Goal: Find specific page/section: Find specific page/section

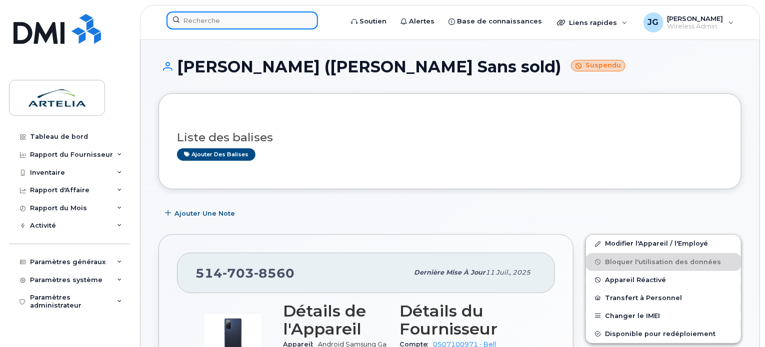
click at [242, 23] on input at bounding box center [241, 20] width 151 height 18
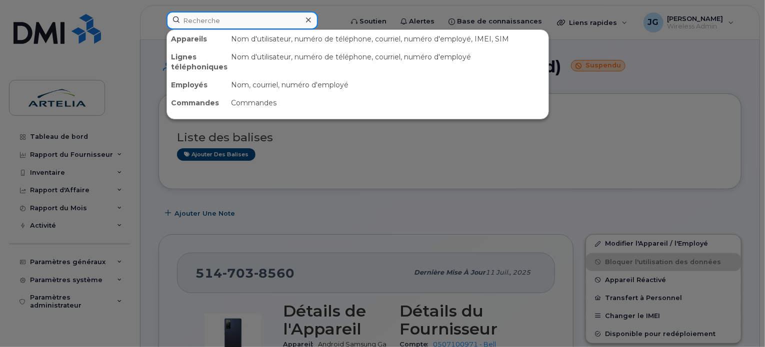
paste input "4383047908"
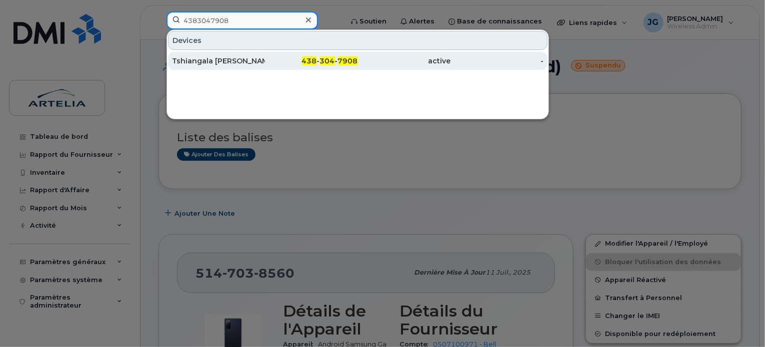
type input "4383047908"
click at [265, 55] on div "Tshiangala [PERSON_NAME]" at bounding box center [311, 61] width 93 height 18
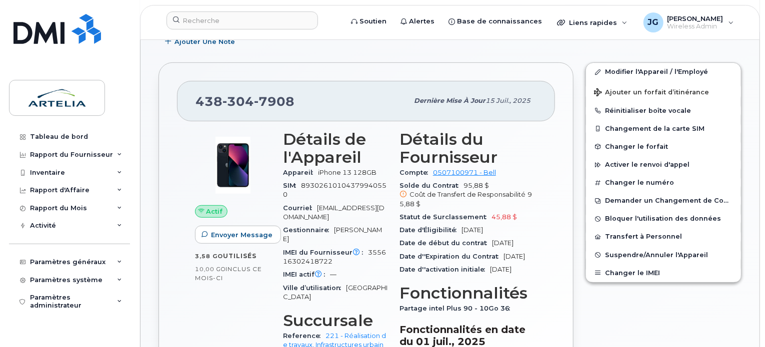
scroll to position [173, 0]
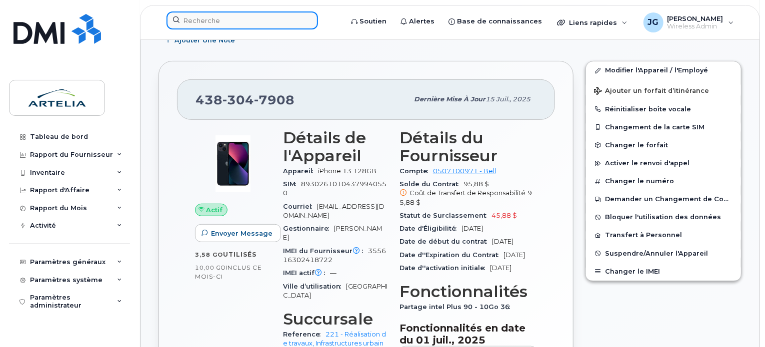
click at [263, 12] on input at bounding box center [241, 20] width 151 height 18
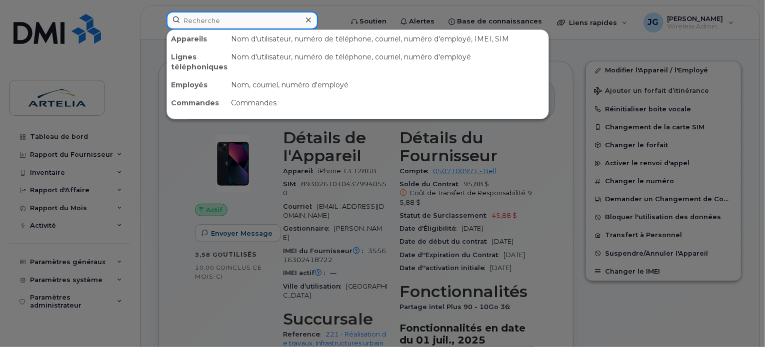
paste input "5148985645"
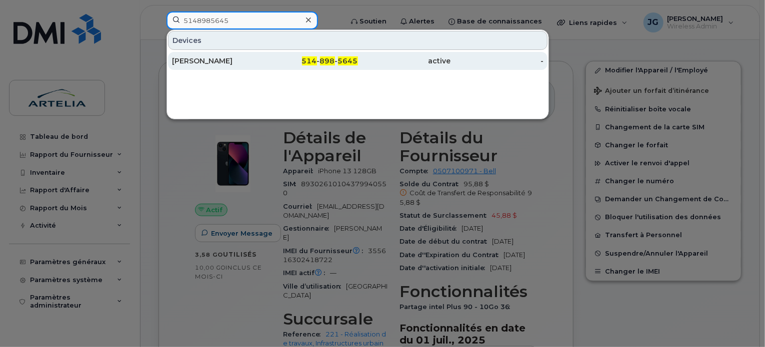
type input "5148985645"
click at [264, 59] on div "Alexandre Chagnon" at bounding box center [218, 61] width 93 height 10
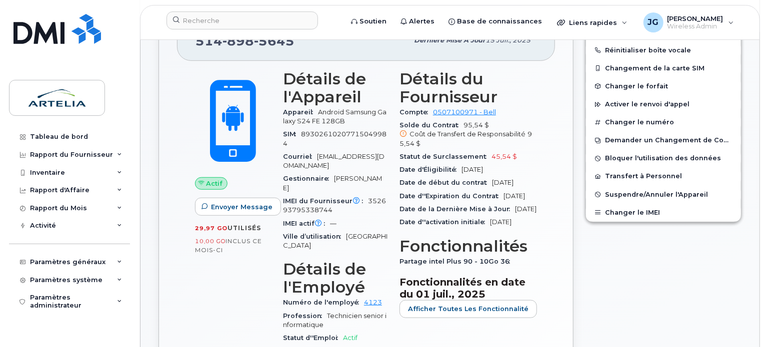
scroll to position [237, 0]
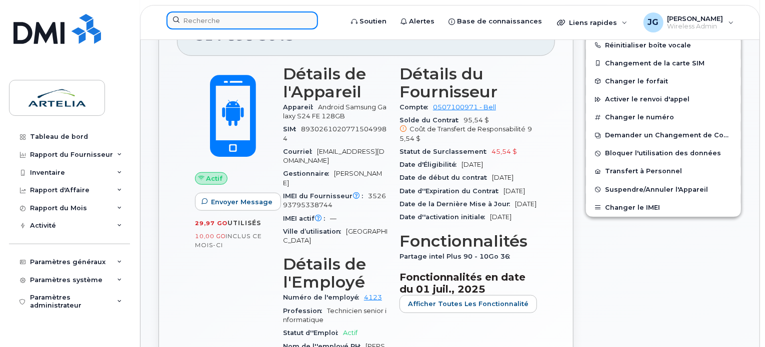
click at [244, 12] on input at bounding box center [241, 20] width 151 height 18
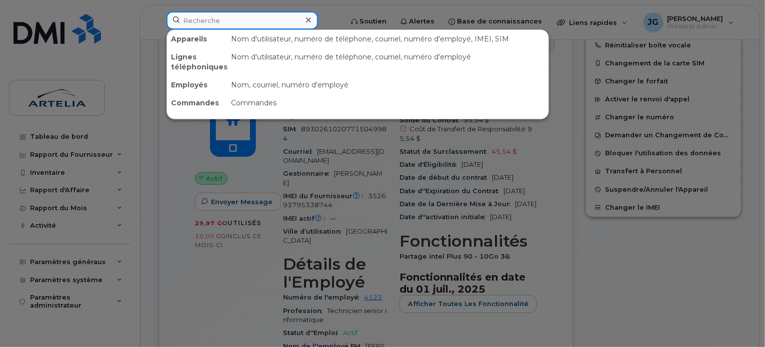
paste input "4383047907"
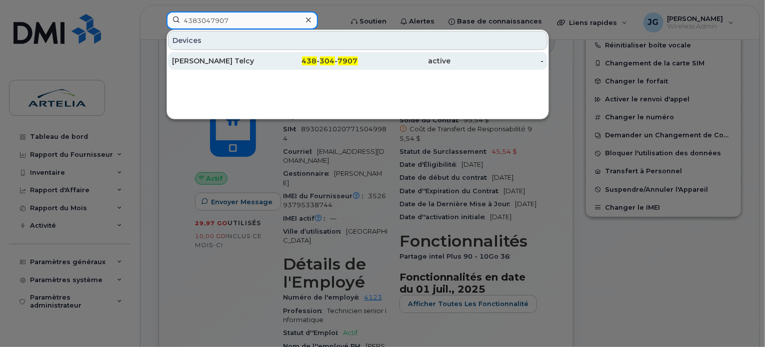
type input "4383047907"
click at [246, 63] on div "Jn Kinsonn Telcy" at bounding box center [218, 61] width 93 height 10
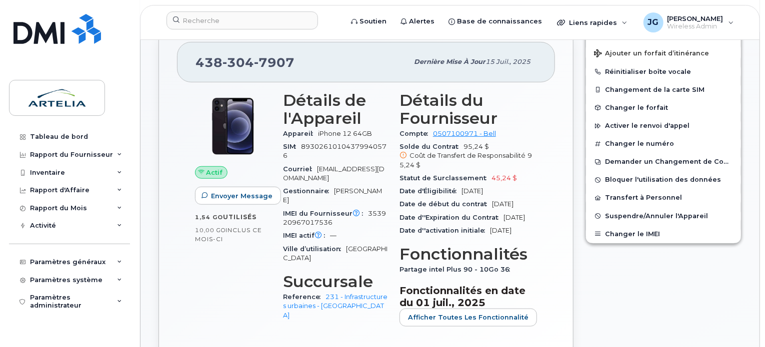
scroll to position [298, 0]
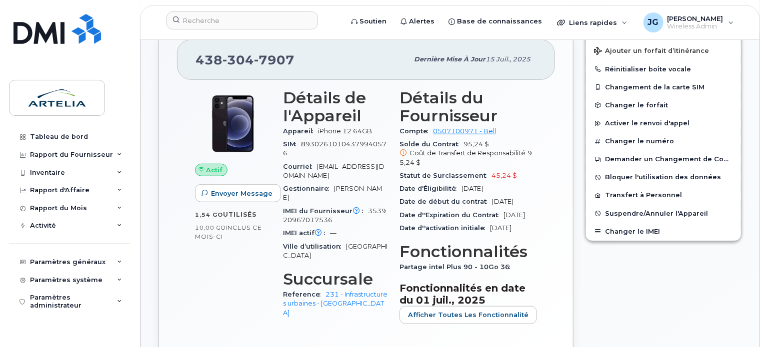
drag, startPoint x: 435, startPoint y: 234, endPoint x: 468, endPoint y: 229, distance: 33.4
click at [468, 222] on div "Date d''Expiration du Contrat 11 sept., 2025" at bounding box center [467, 215] width 137 height 13
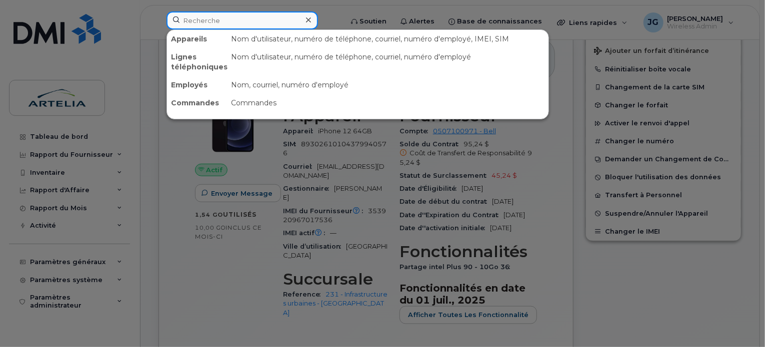
click at [260, 16] on input at bounding box center [241, 20] width 151 height 18
paste input "4383047918"
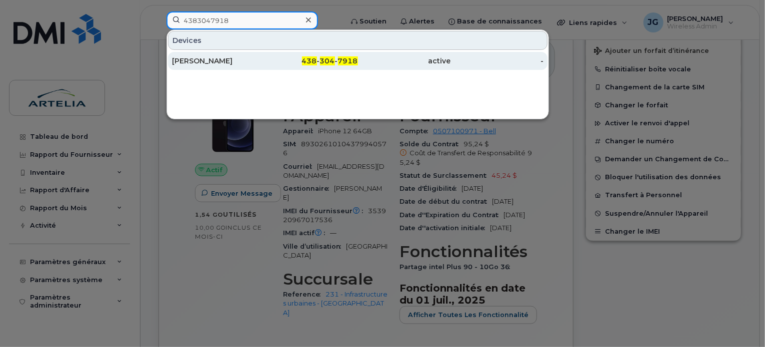
type input "4383047918"
click at [235, 63] on div "[PERSON_NAME]" at bounding box center [218, 61] width 93 height 10
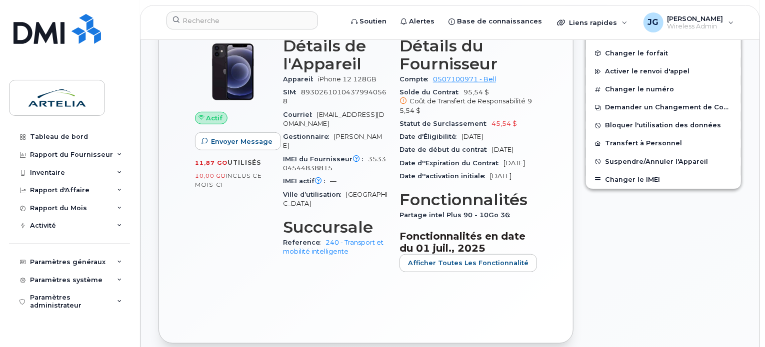
scroll to position [267, 0]
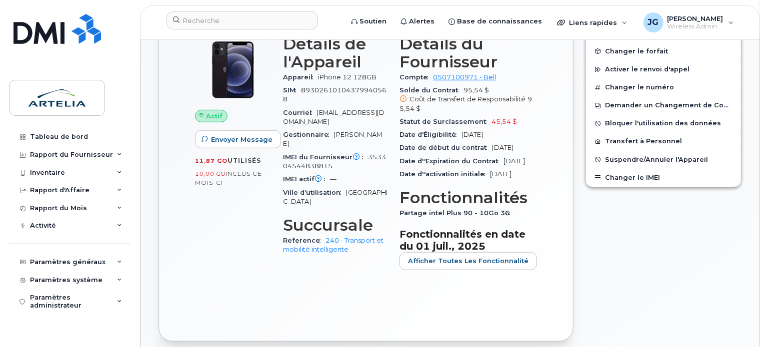
click at [309, 284] on div "Détails de l'Appareil Appareil iPhone 12 128GB SIM [TECHNICAL_ID] Courriel [EMA…" at bounding box center [335, 156] width 116 height 255
